Goal: Task Accomplishment & Management: Use online tool/utility

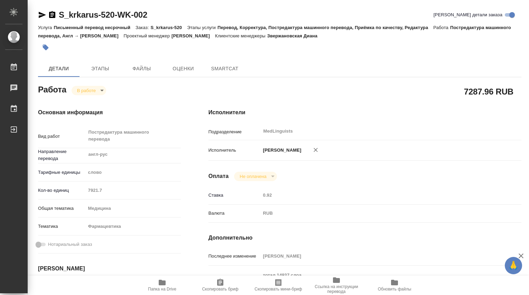
type textarea "x"
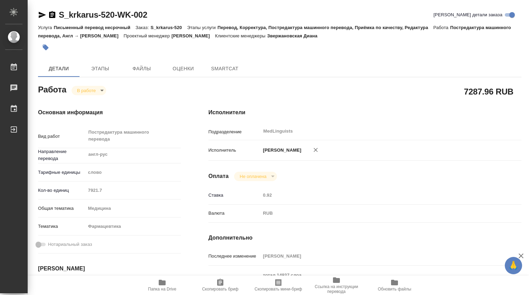
type textarea "x"
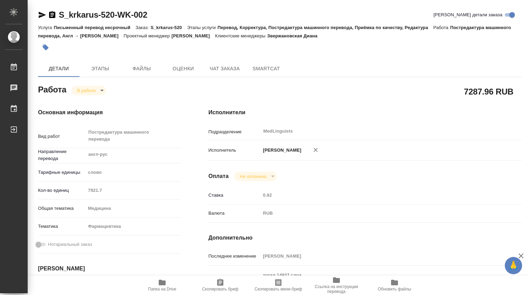
click at [161, 287] on span "Папка на Drive" at bounding box center [162, 289] width 28 height 5
type textarea "x"
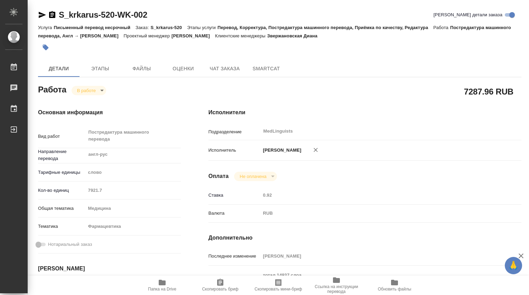
type textarea "x"
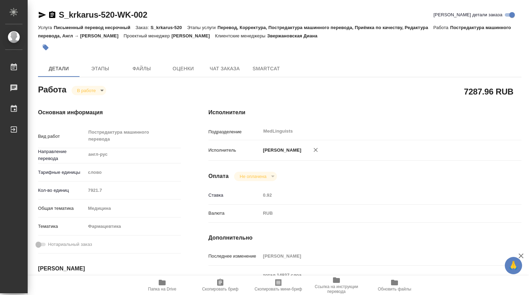
type textarea "x"
